Goal: Information Seeking & Learning: Learn about a topic

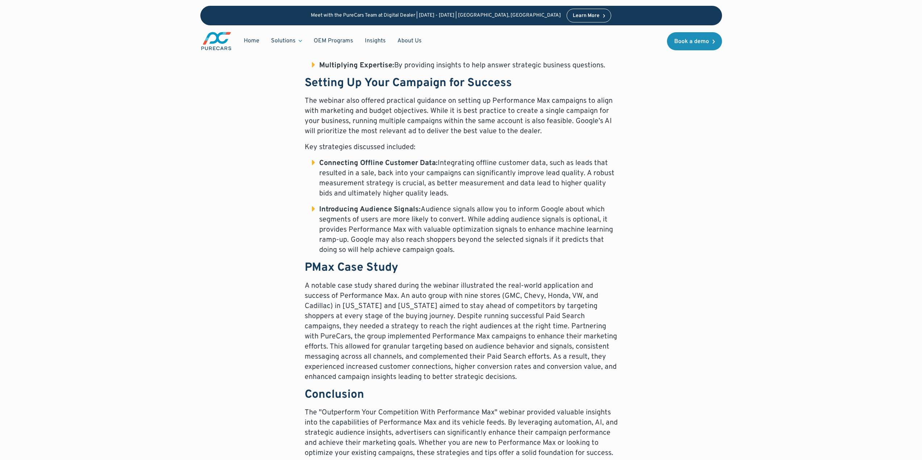
scroll to position [676, 0]
click at [348, 223] on li "Introducing Audience Signals: Audience signals allow you to inform Google about…" at bounding box center [465, 229] width 306 height 51
drag, startPoint x: 521, startPoint y: 226, endPoint x: 527, endPoint y: 226, distance: 5.8
click at [524, 226] on li "Introducing Audience Signals: Audience signals allow you to inform Google about…" at bounding box center [465, 229] width 306 height 51
click at [541, 223] on li "Introducing Audience Signals: Audience signals allow you to inform Google about…" at bounding box center [465, 229] width 306 height 51
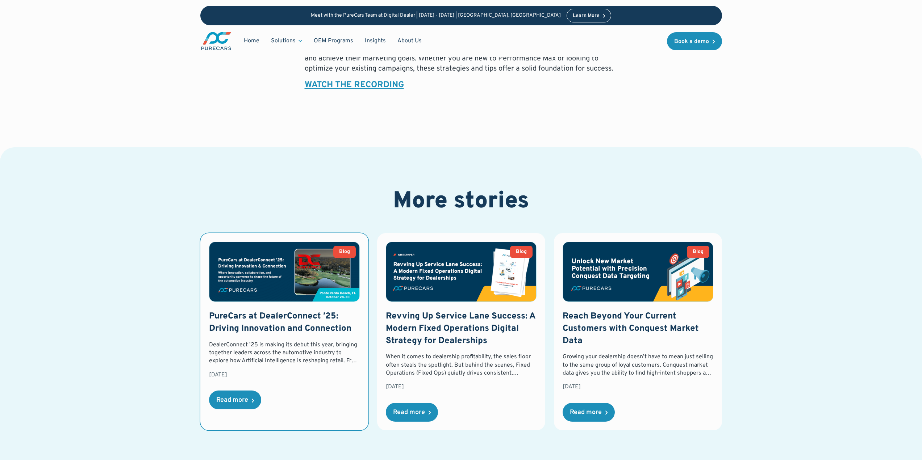
scroll to position [1061, 0]
click at [237, 397] on div "Read more" at bounding box center [232, 400] width 32 height 7
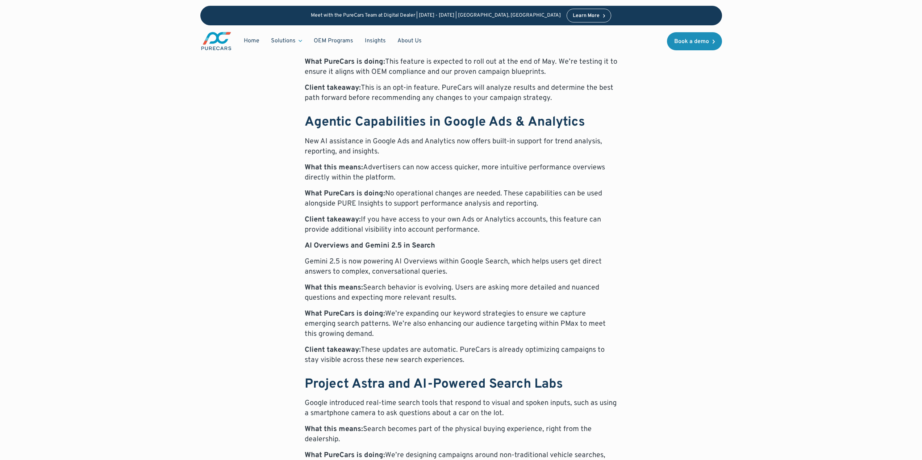
scroll to position [672, 0]
click at [364, 262] on p "Gemini 2.5 is now powering AI Overviews within Google Search, which helps users…" at bounding box center [461, 266] width 313 height 20
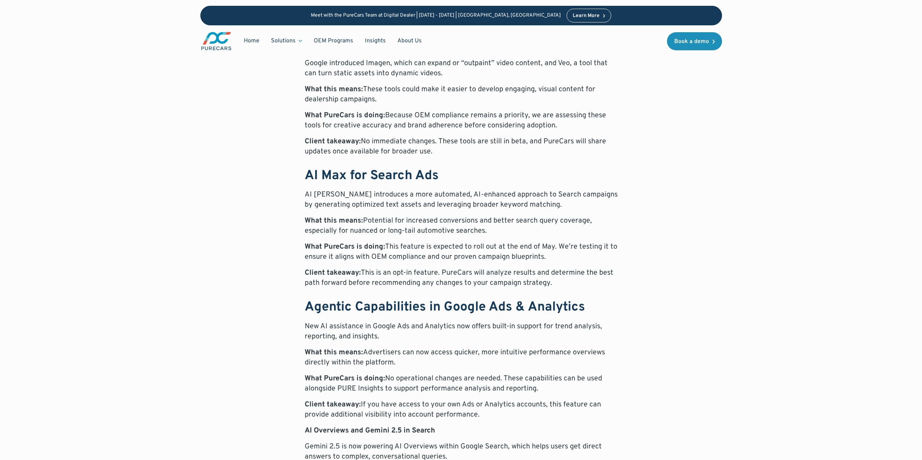
scroll to position [573, 0]
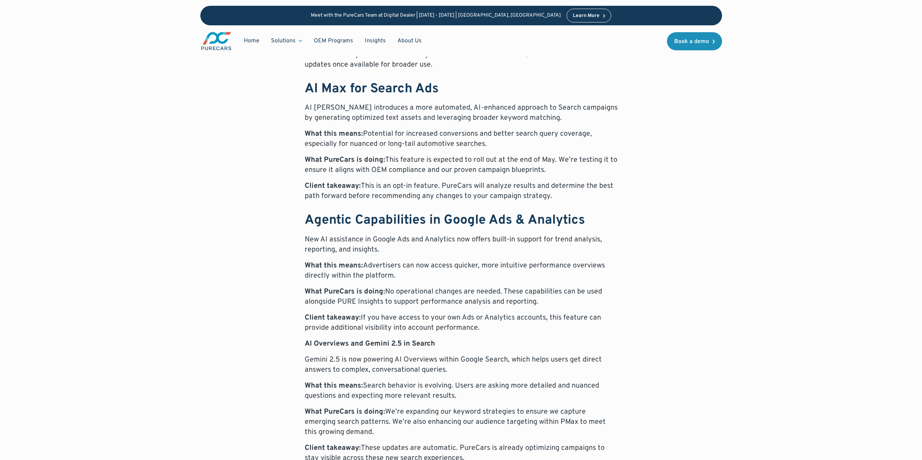
click at [841, 116] on div "Blog July 16, 2025 Google I/O 2025 Recap: What Google’s Latest AI Innovations M…" at bounding box center [461, 233] width 830 height 1613
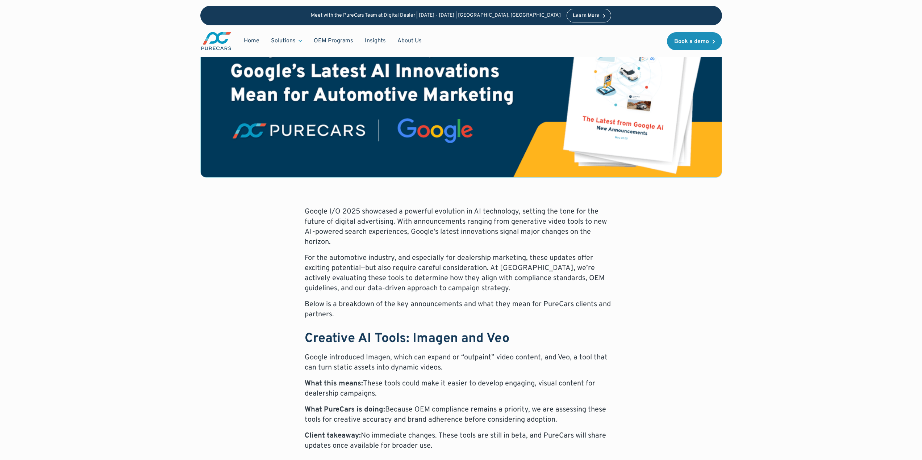
scroll to position [192, 0]
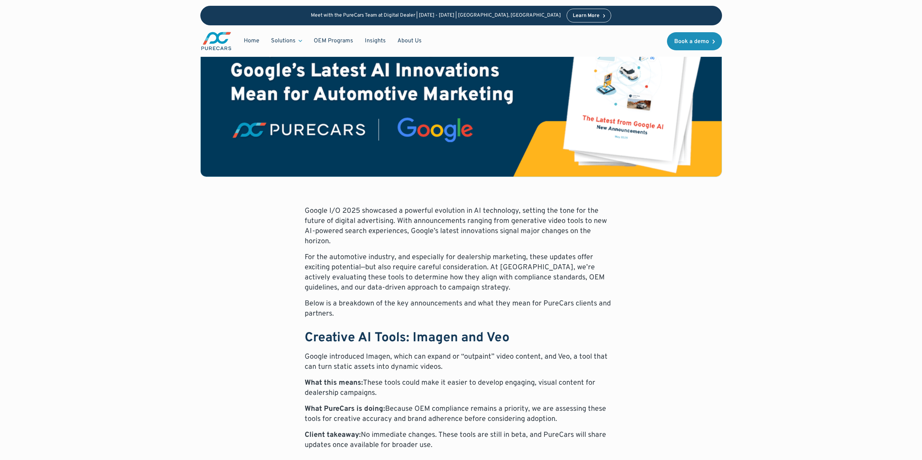
drag, startPoint x: 844, startPoint y: 29, endPoint x: 825, endPoint y: 2, distance: 33.2
click at [844, 29] on div "Meet with the PureCars Team at Digital Dealer | October 14th - October 15th | L…" at bounding box center [461, 28] width 922 height 57
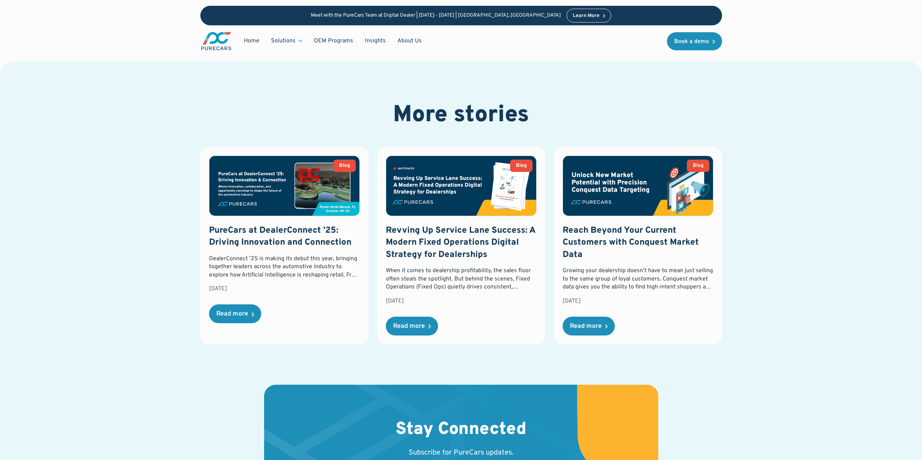
scroll to position [955, 0]
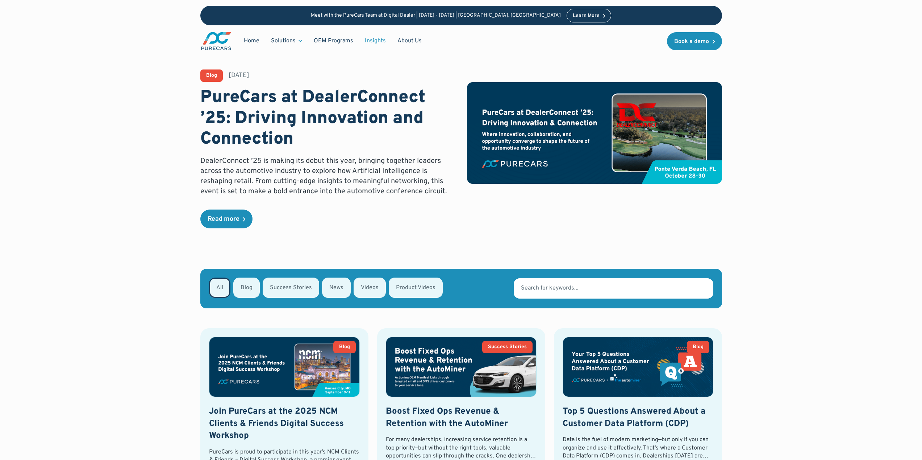
click at [346, 284] on div "Email Form" at bounding box center [336, 288] width 29 height 20
click at [334, 285] on input "News" at bounding box center [331, 287] width 5 height 5
radio input "true"
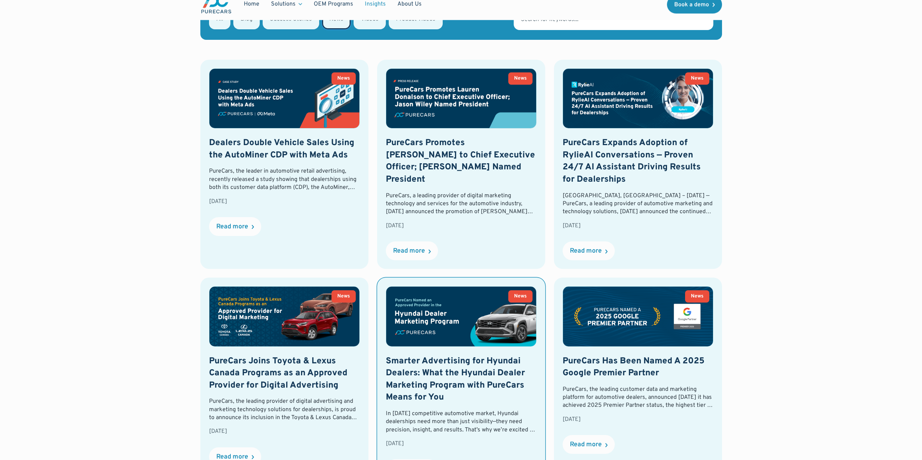
scroll to position [269, 0]
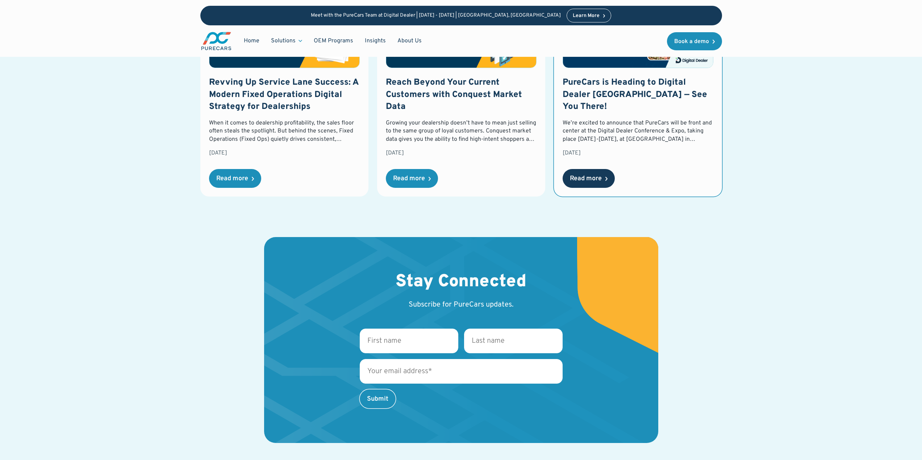
scroll to position [866, 0]
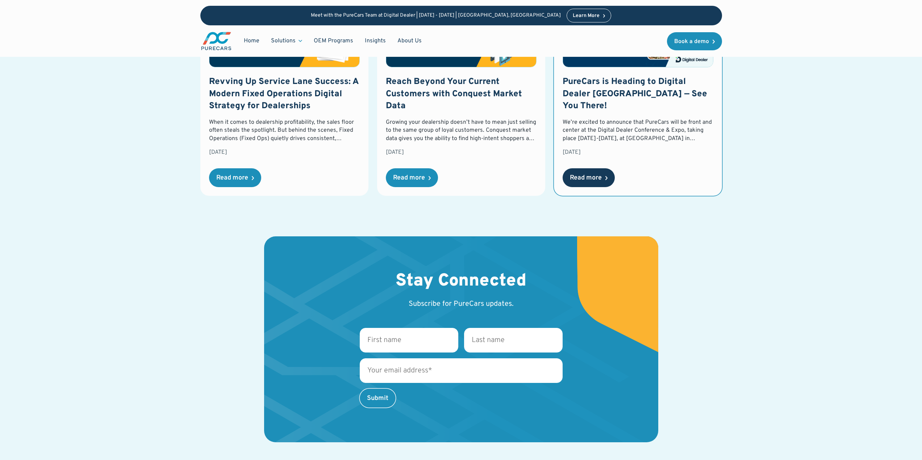
click at [590, 168] on div "Read more" at bounding box center [588, 177] width 52 height 19
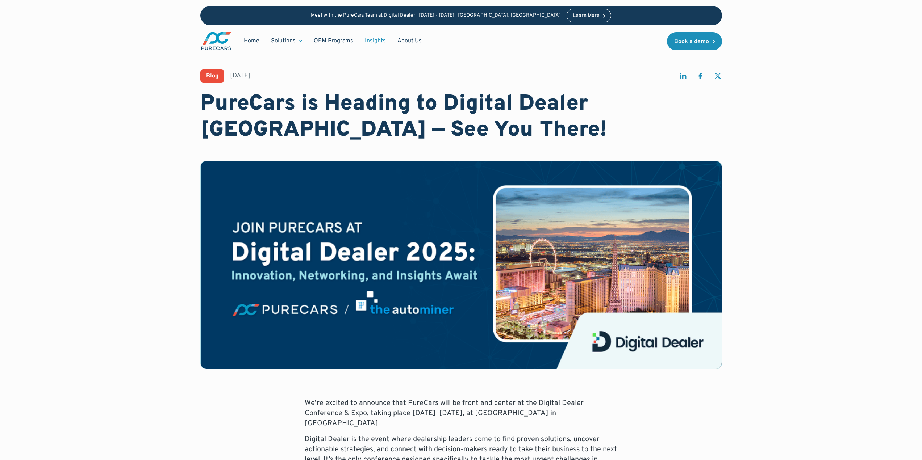
click at [374, 45] on link "Insights" at bounding box center [375, 41] width 33 height 14
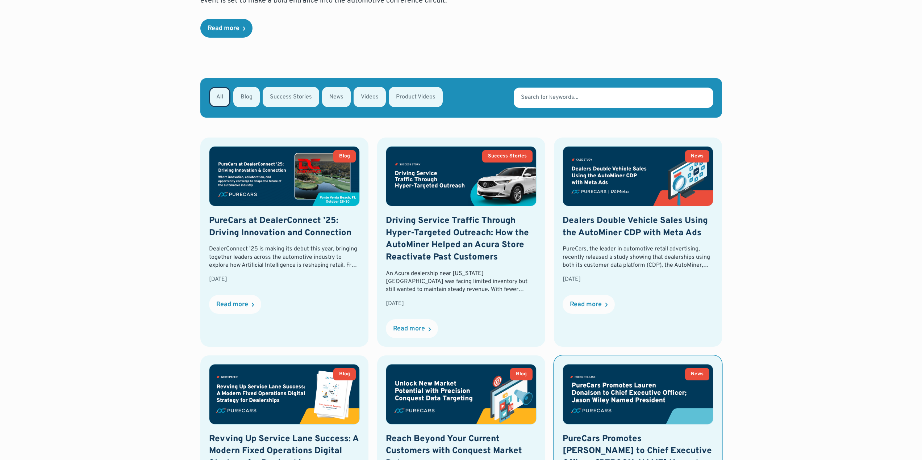
scroll to position [192, 0]
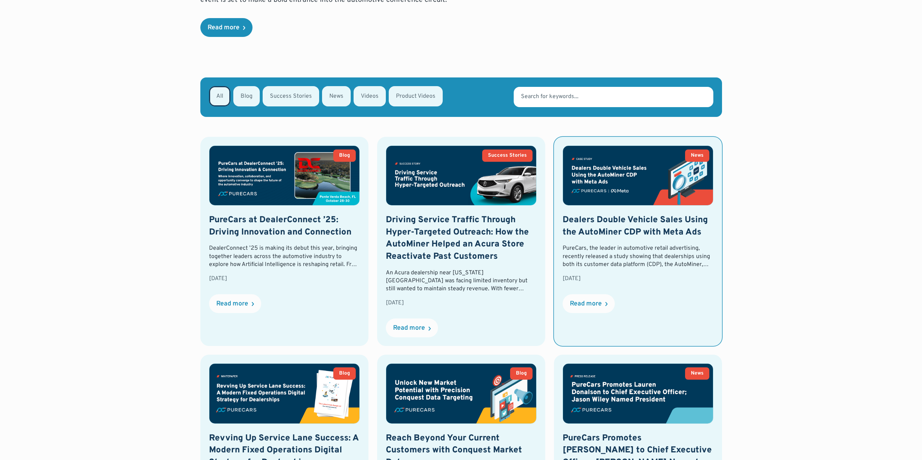
drag, startPoint x: 649, startPoint y: 319, endPoint x: 645, endPoint y: 324, distance: 6.5
click at [649, 319] on link "News Dealers Double Vehicle Sales Using the AutoMiner CDP with Meta Ads PureCar…" at bounding box center [638, 241] width 168 height 209
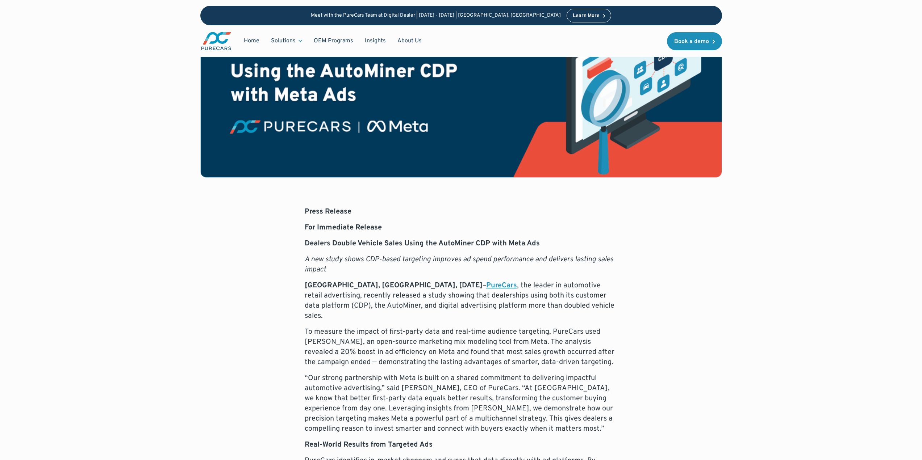
scroll to position [192, 0]
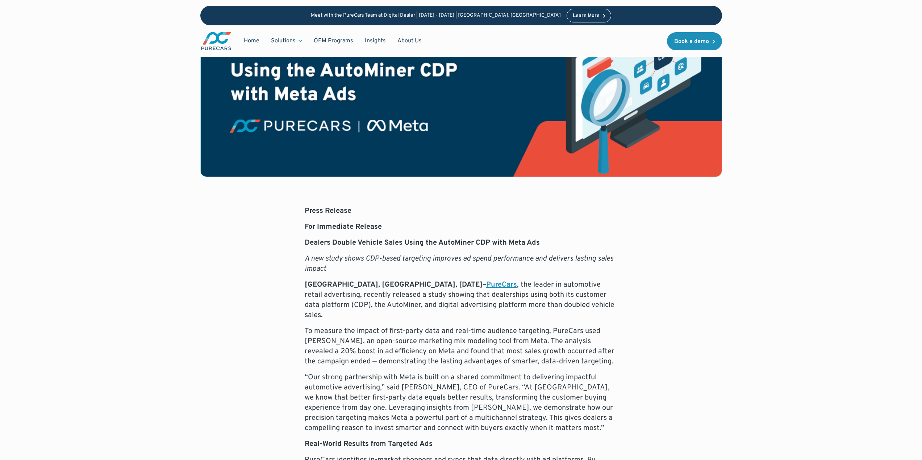
click at [373, 397] on p "“Our strong partnership with Meta is built on a shared commitment to delivering…" at bounding box center [461, 403] width 313 height 61
click at [360, 402] on p "“Our strong partnership with Meta is built on a shared commitment to delivering…" at bounding box center [461, 403] width 313 height 61
click at [425, 355] on p "To measure the impact of first-party data and real-time audience targeting, Pur…" at bounding box center [461, 346] width 313 height 41
click at [468, 403] on p "“Our strong partnership with Meta is built on a shared commitment to delivering…" at bounding box center [461, 403] width 313 height 61
click at [377, 416] on p "“Our strong partnership with Meta is built on a shared commitment to delivering…" at bounding box center [461, 403] width 313 height 61
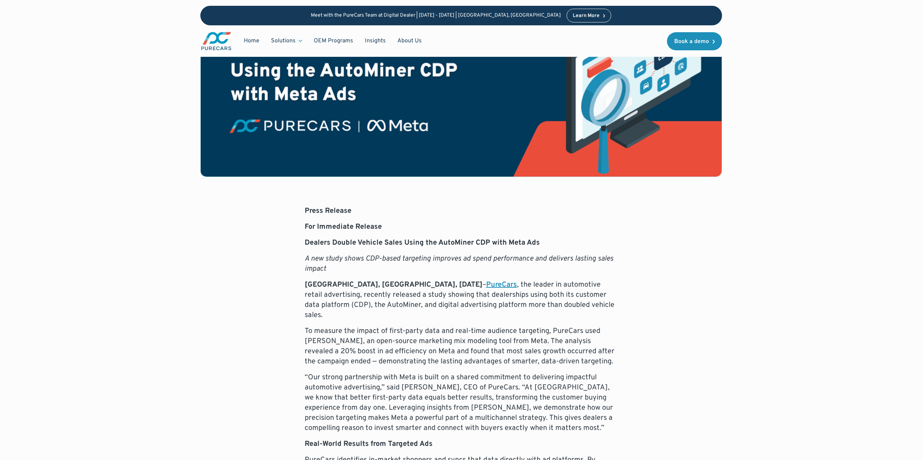
click at [353, 415] on p "“Our strong partnership with Meta is built on a shared commitment to delivering…" at bounding box center [461, 403] width 313 height 61
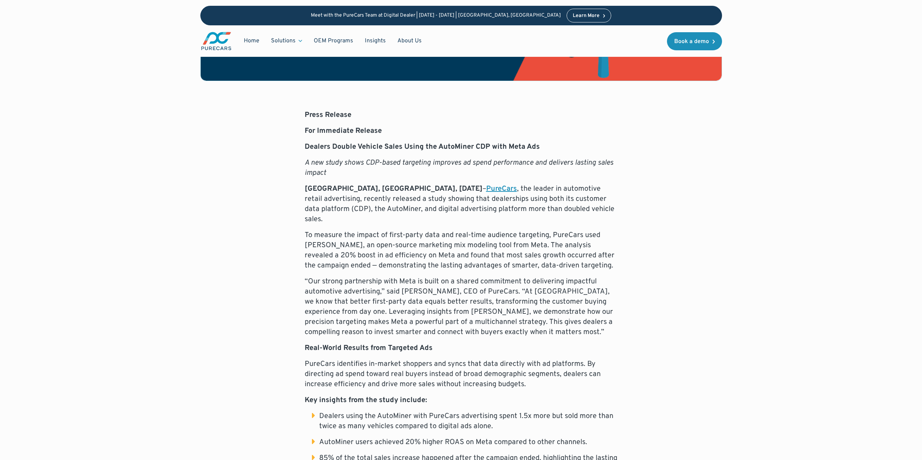
scroll to position [289, 0]
click at [463, 376] on p "PureCars identifies in-market shoppers and syncs that data directly with ad pla…" at bounding box center [461, 373] width 313 height 30
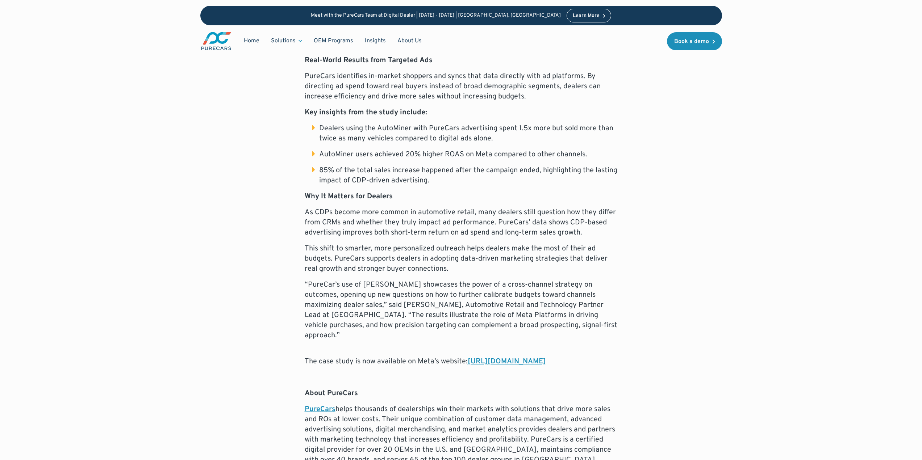
scroll to position [577, 0]
click at [467, 356] on link "https://www.facebook.com/business/measurement/case-studies/purecars" at bounding box center [506, 360] width 78 height 9
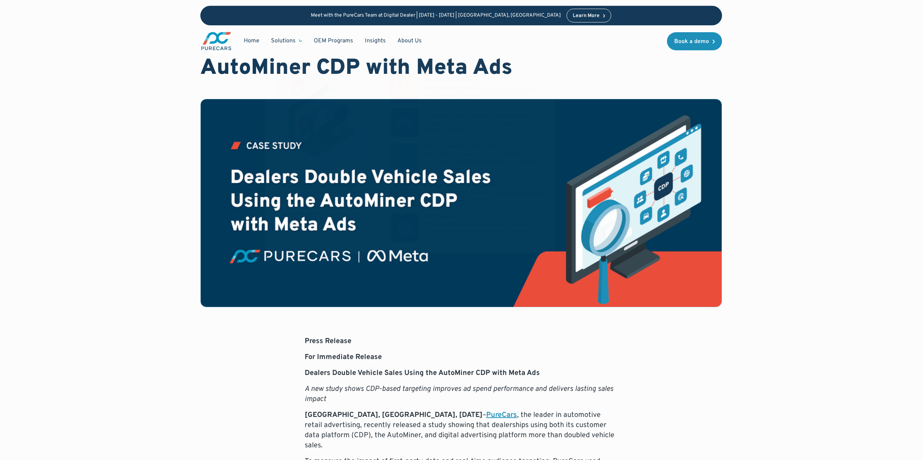
scroll to position [0, 0]
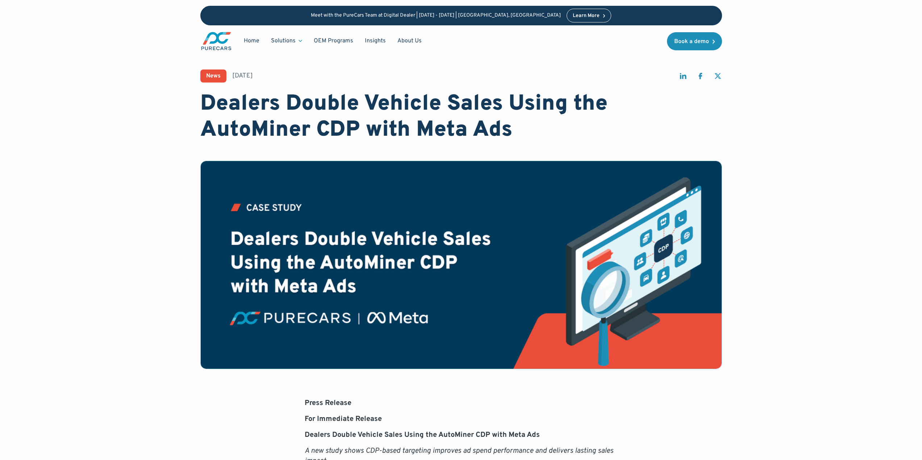
click at [209, 76] on div "News" at bounding box center [213, 76] width 14 height 6
